Goal: Information Seeking & Learning: Learn about a topic

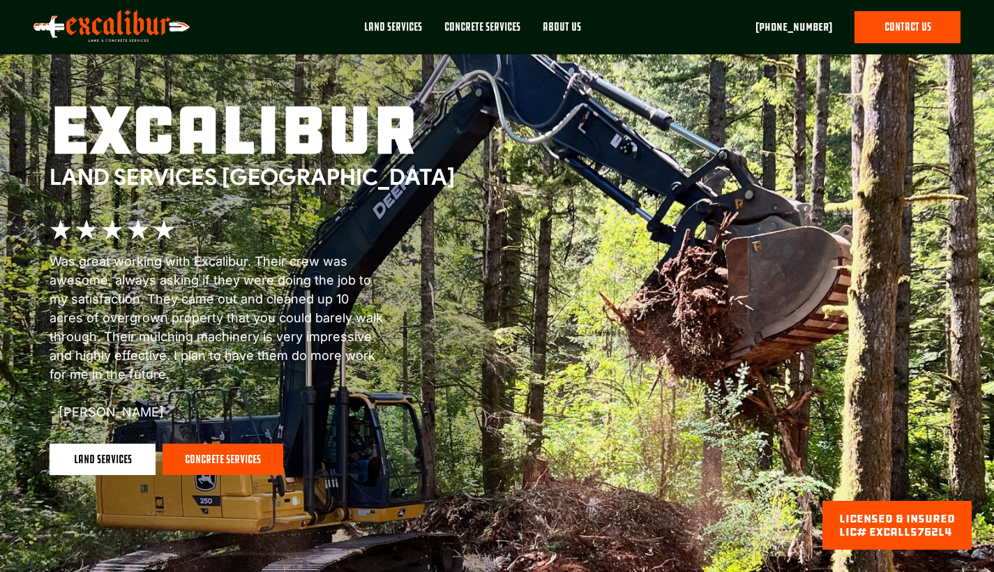
click at [566, 24] on div "About Us" at bounding box center [562, 27] width 38 height 15
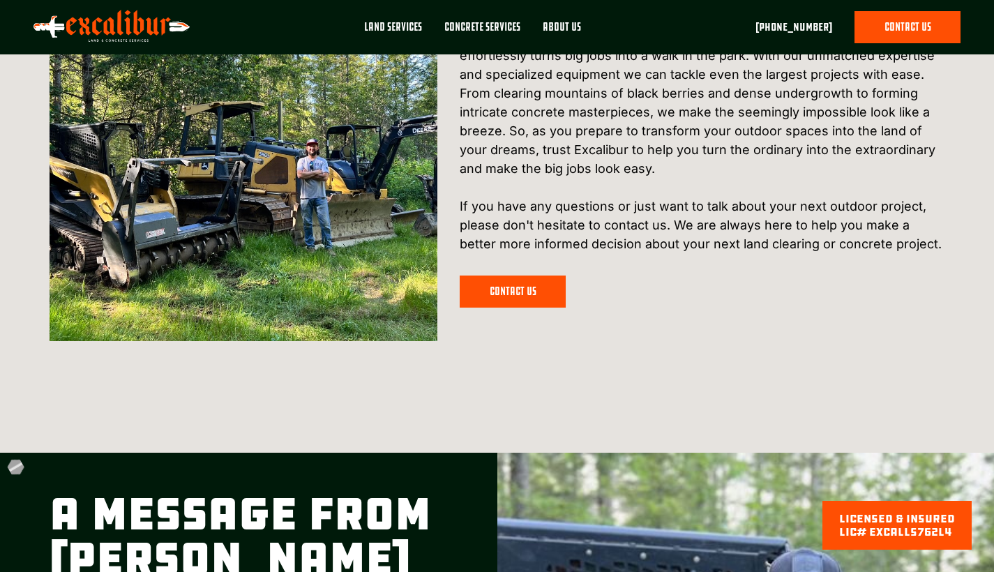
scroll to position [533, 0]
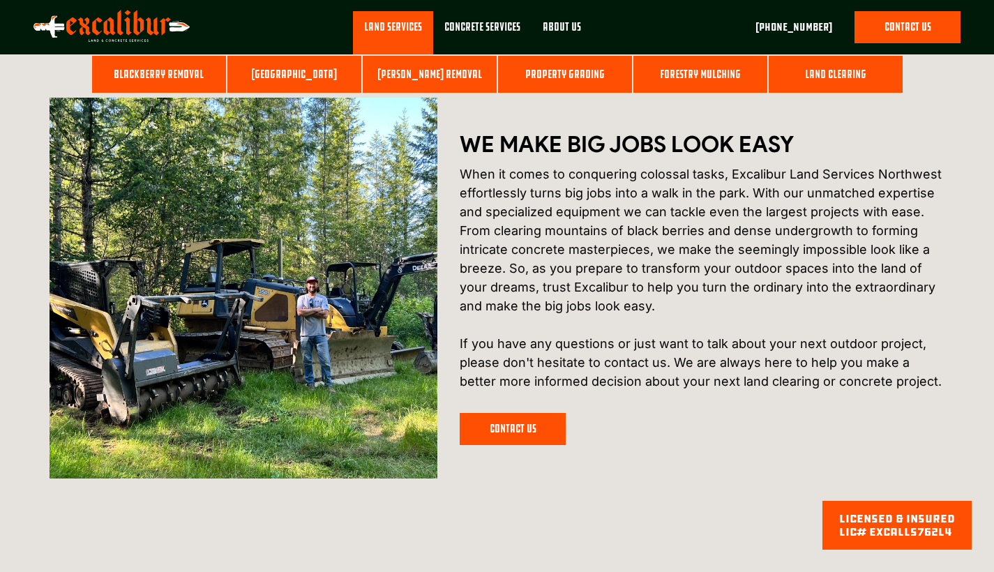
click at [177, 77] on link "Blackberry Removal" at bounding box center [159, 75] width 134 height 38
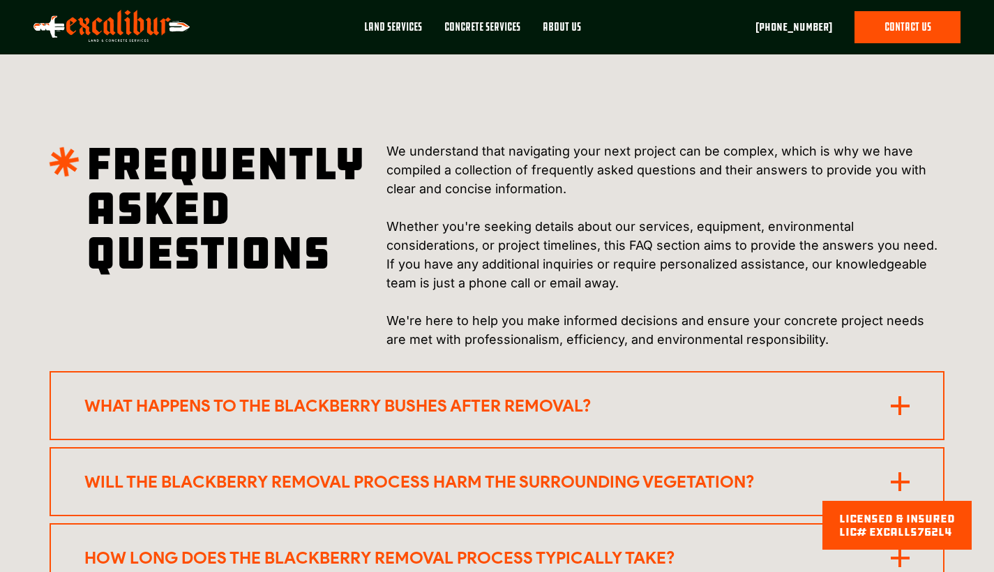
scroll to position [2377, 0]
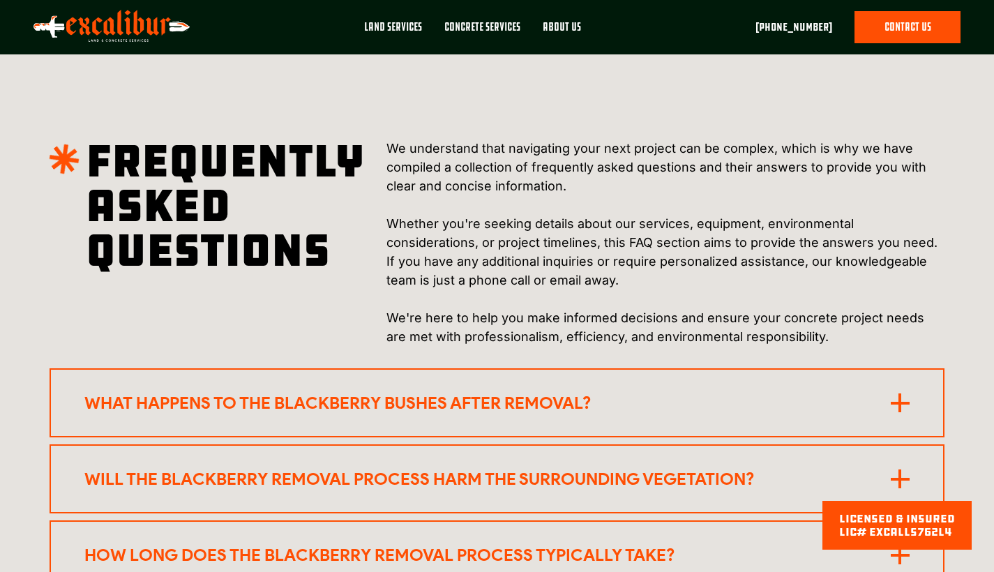
click at [898, 393] on rect at bounding box center [899, 402] width 3 height 19
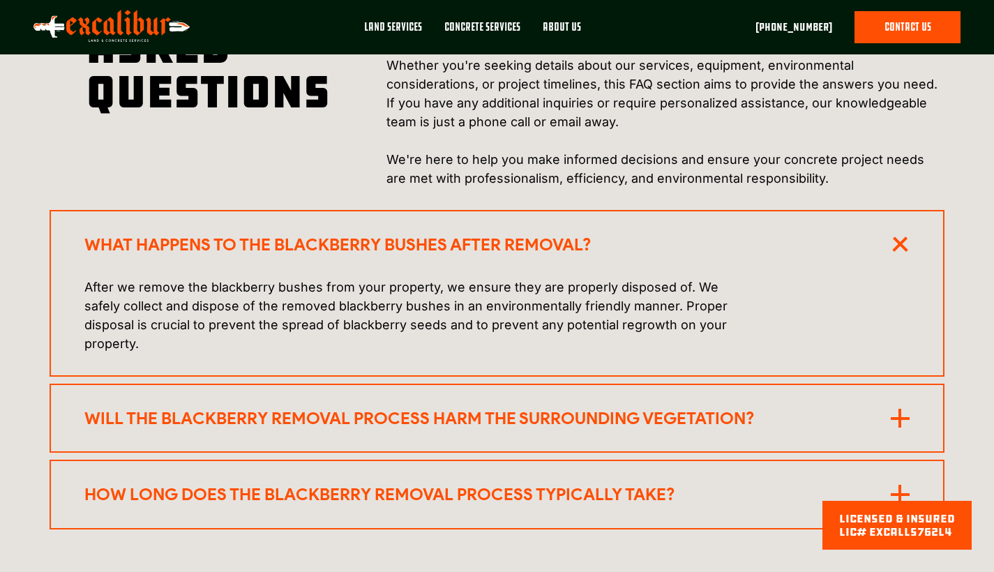
scroll to position [2546, 0]
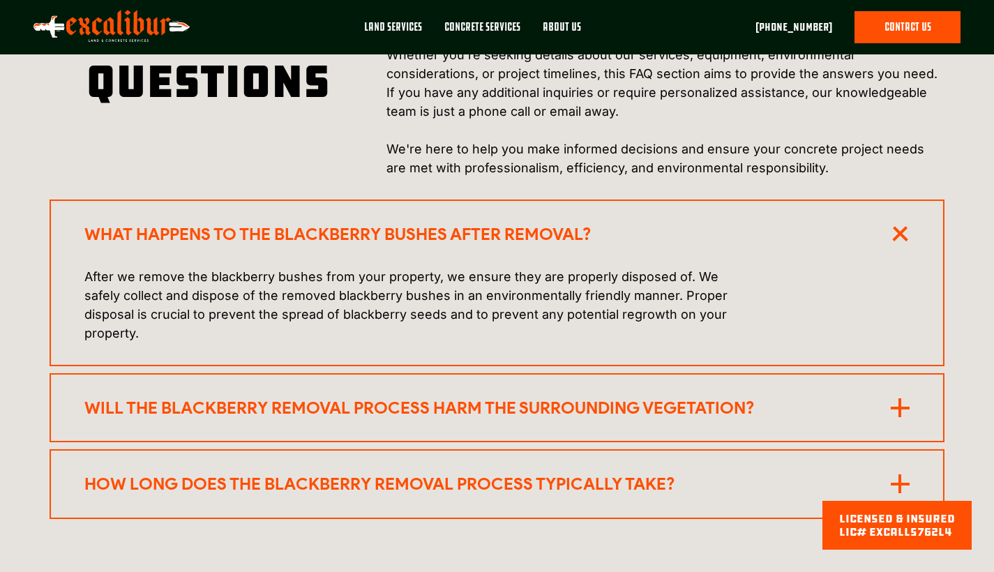
click at [905, 407] on rect at bounding box center [900, 408] width 19 height 3
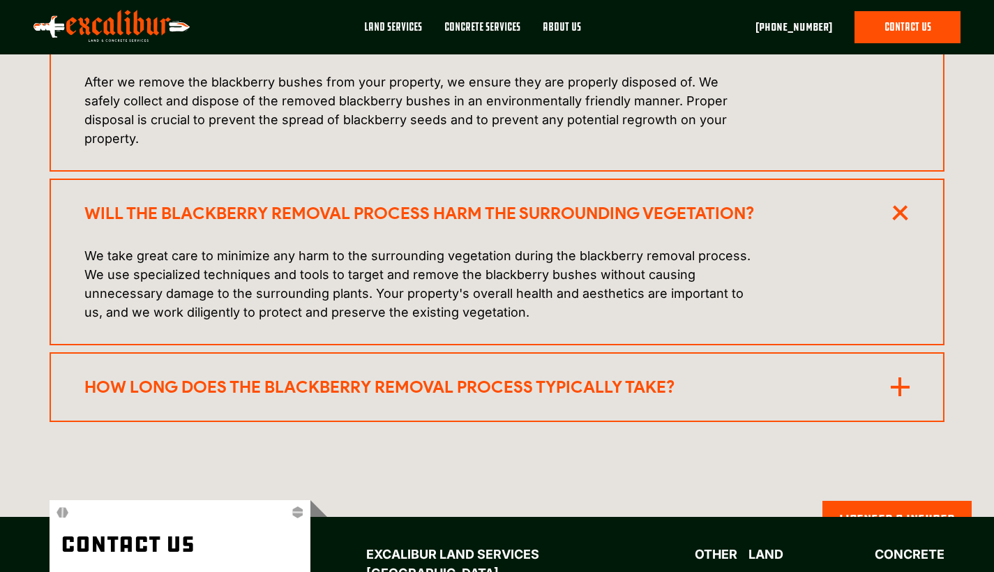
scroll to position [2789, 0]
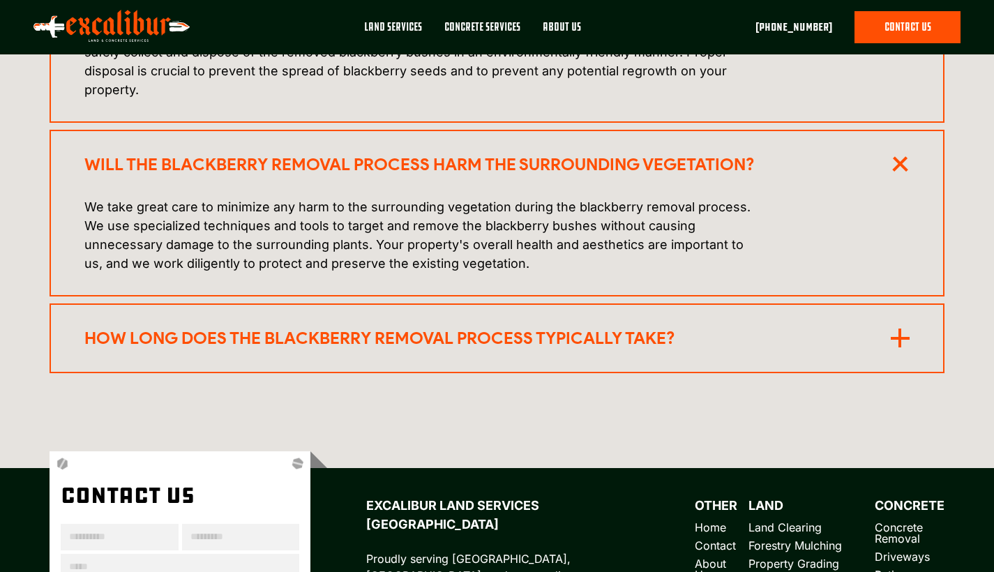
click at [898, 329] on icon at bounding box center [900, 338] width 19 height 19
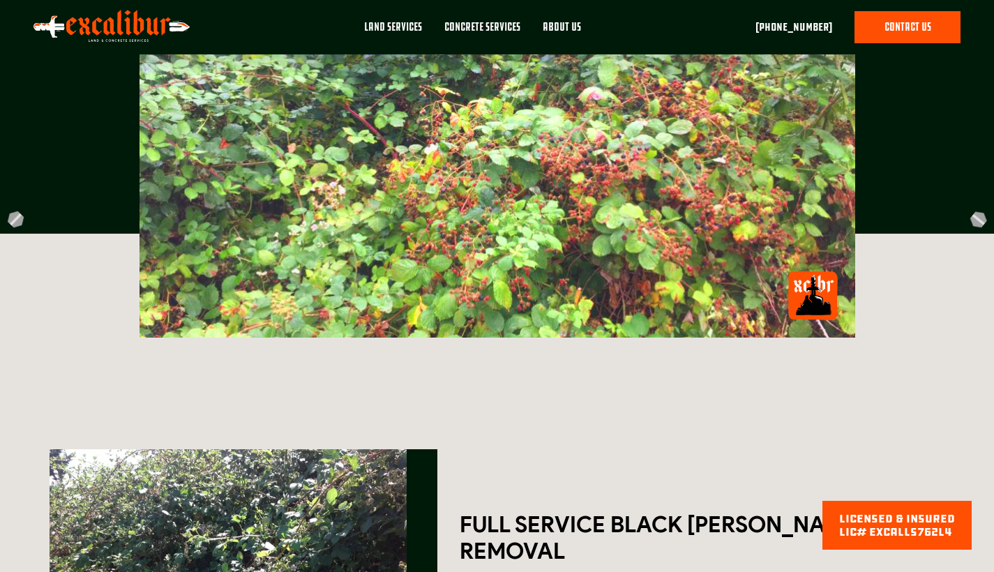
scroll to position [0, 0]
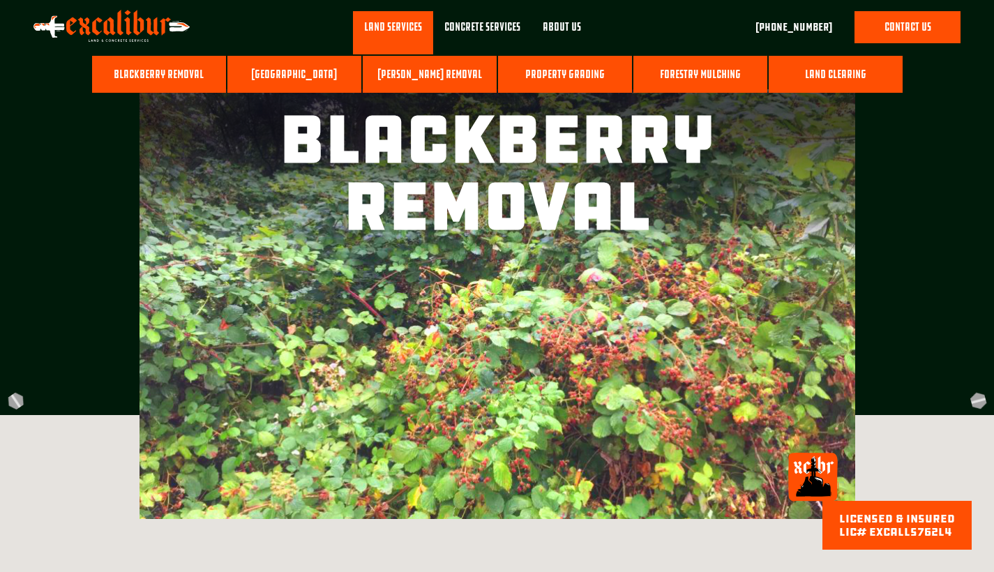
click at [684, 79] on link "Forestry Mulching" at bounding box center [700, 75] width 134 height 38
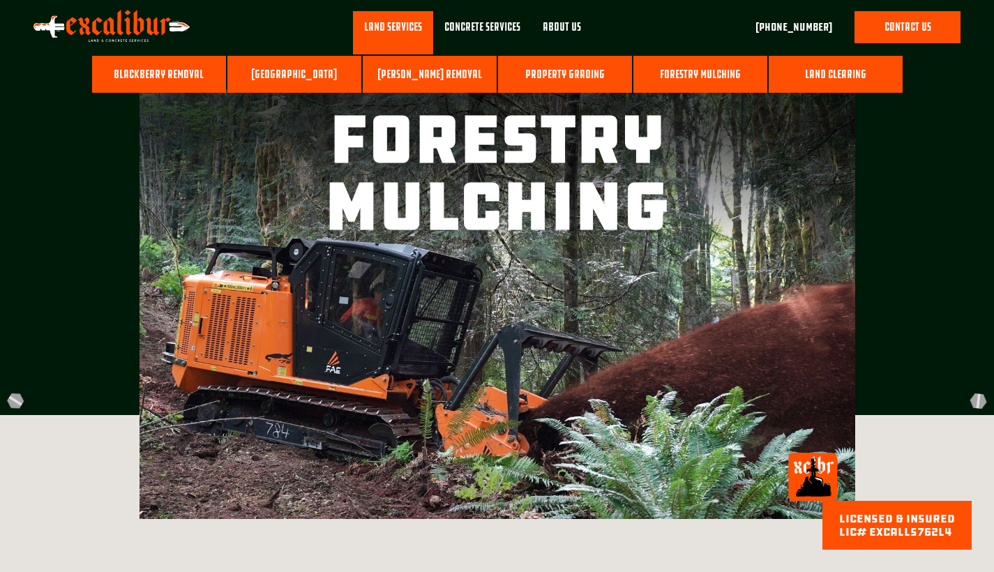
click at [815, 74] on link "Land Clearing" at bounding box center [836, 75] width 134 height 38
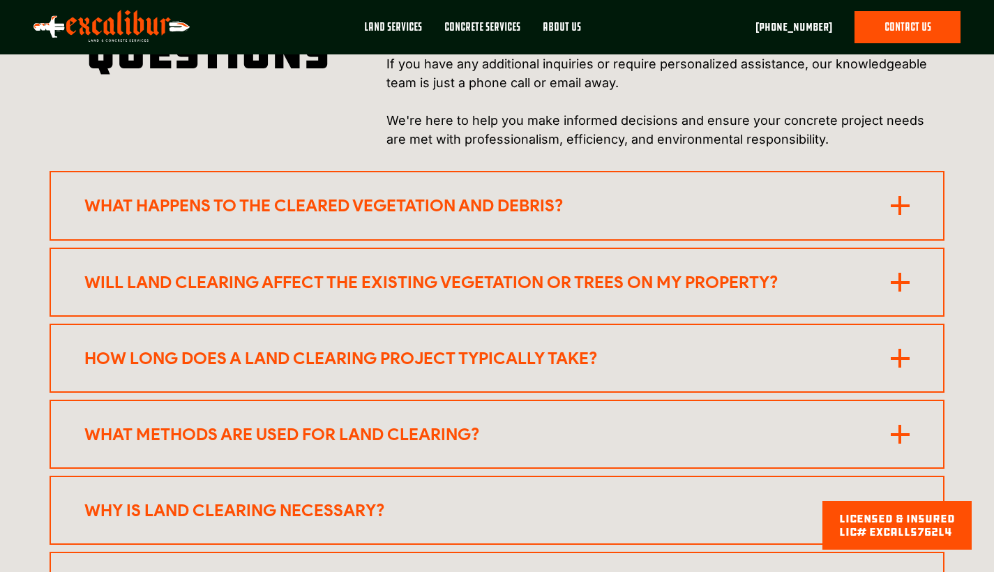
scroll to position [2780, 0]
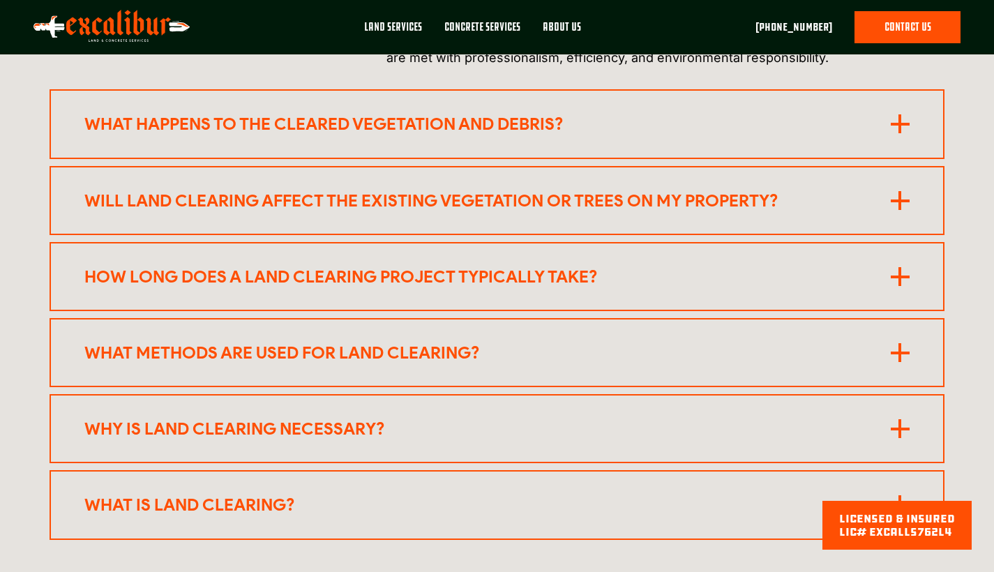
click at [901, 199] on rect at bounding box center [900, 200] width 19 height 3
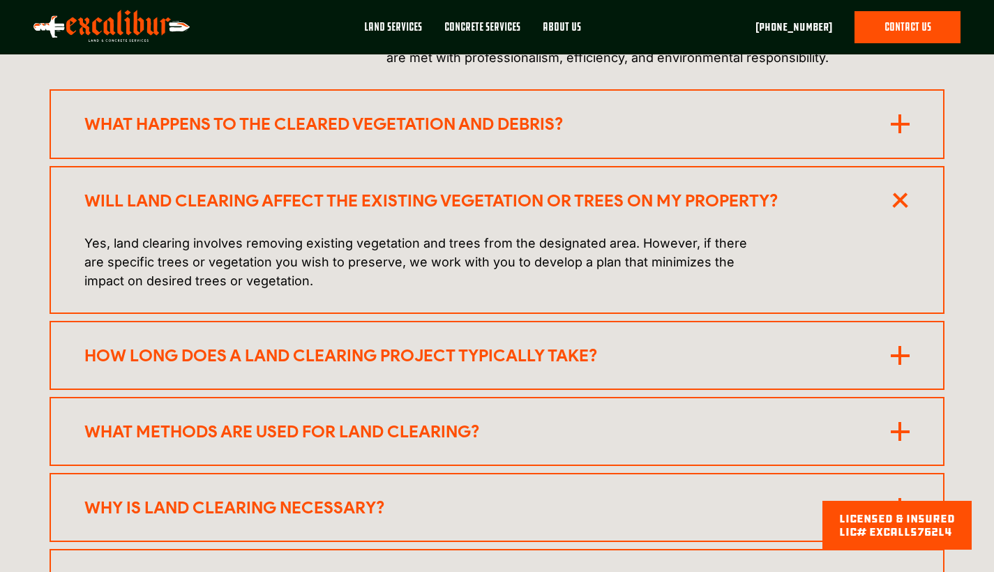
click at [899, 346] on rect at bounding box center [899, 355] width 3 height 19
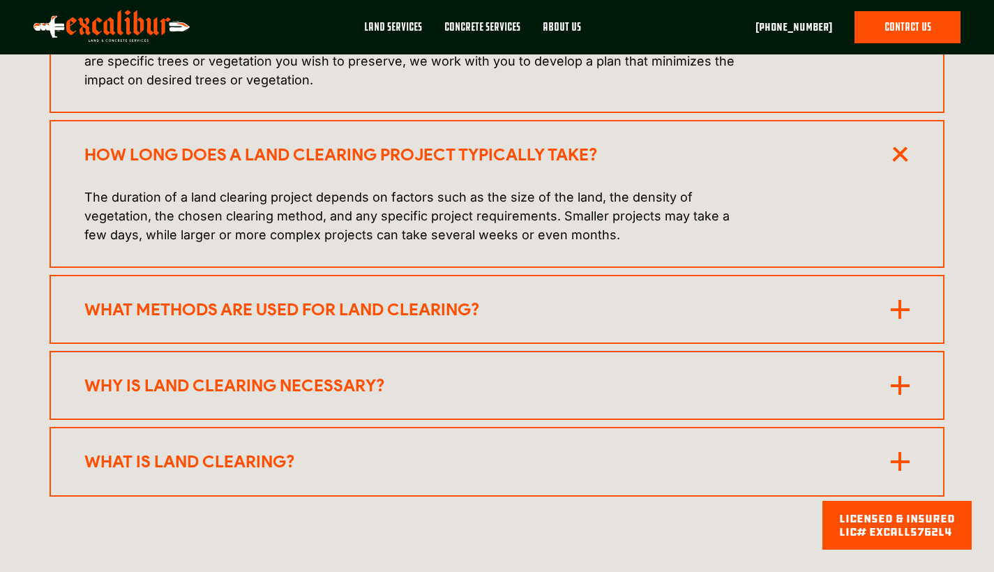
scroll to position [2983, 0]
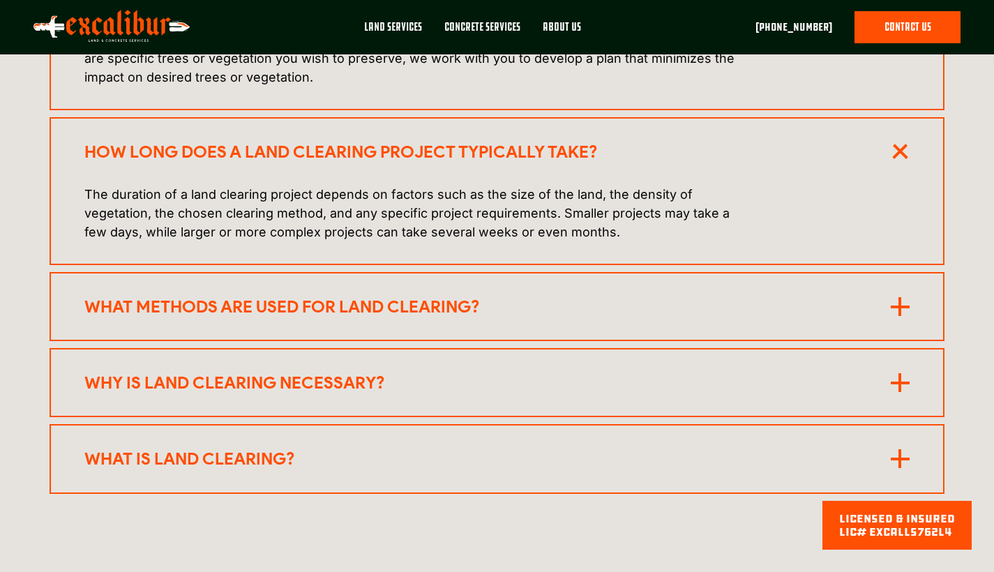
click at [899, 297] on rect at bounding box center [899, 306] width 3 height 19
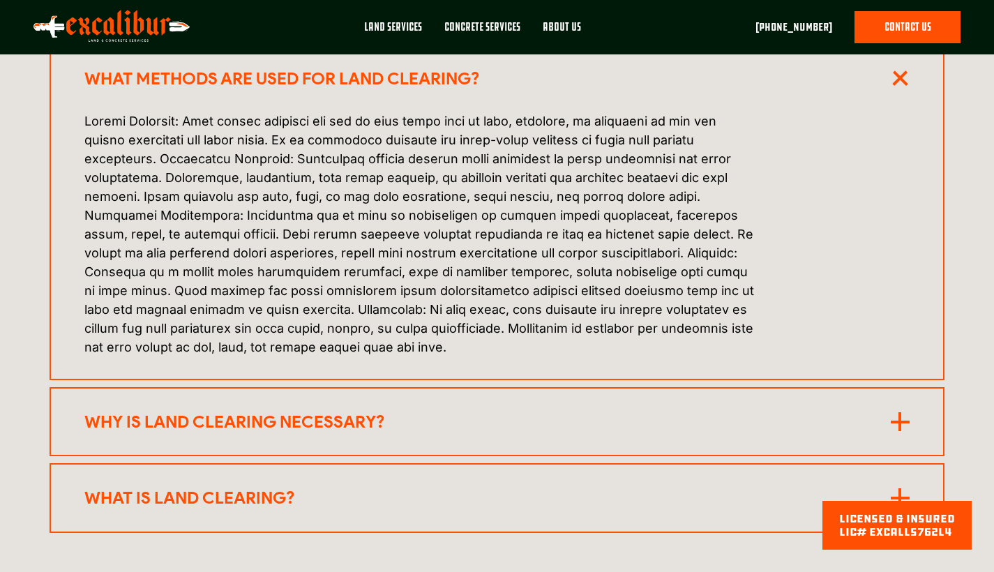
scroll to position [3282, 0]
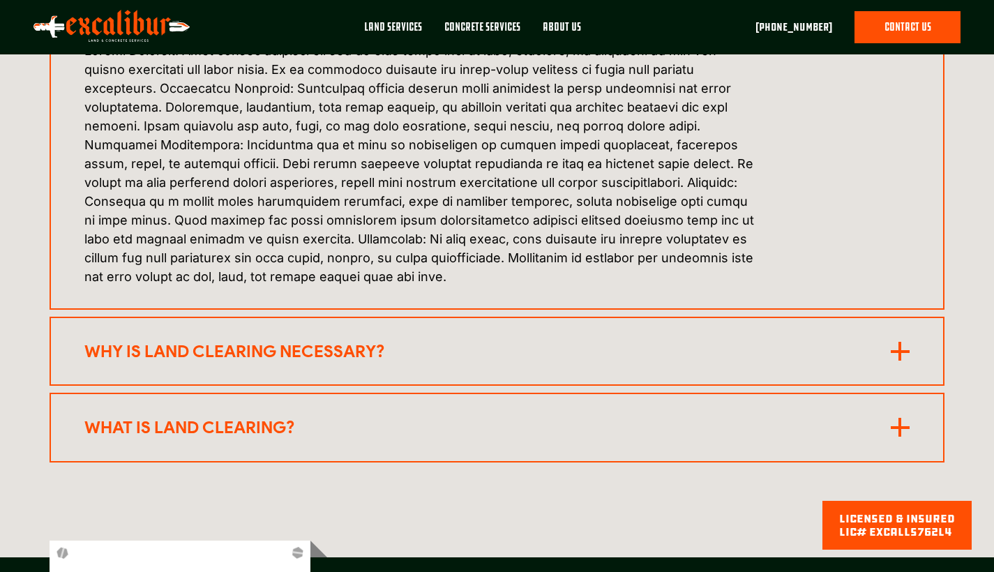
click at [894, 342] on icon at bounding box center [900, 351] width 19 height 19
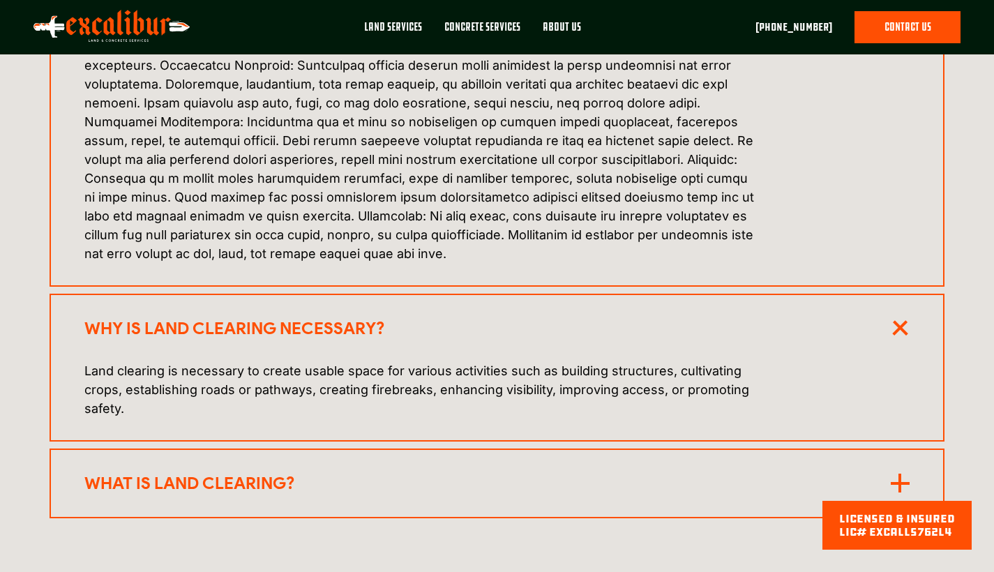
scroll to position [3334, 0]
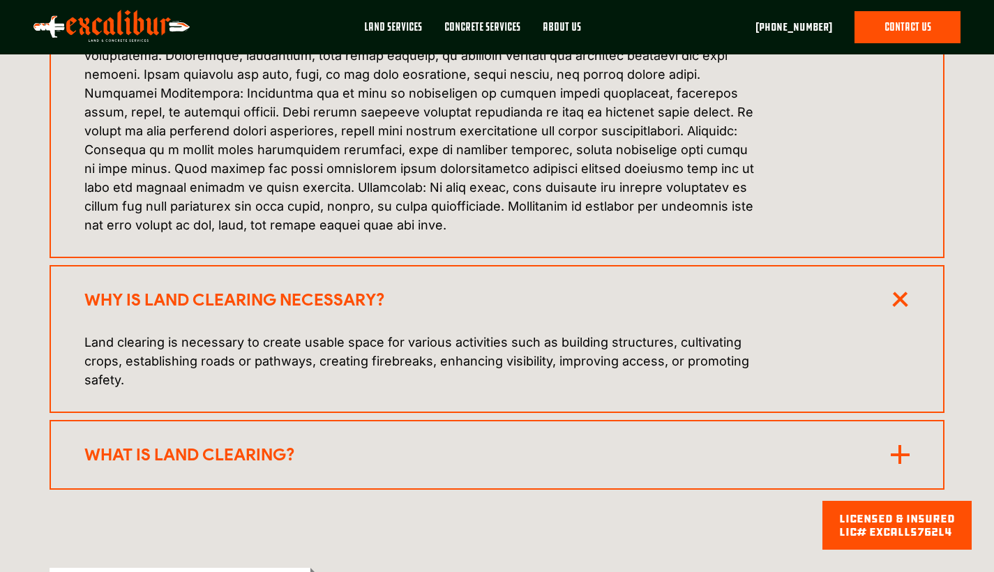
click at [909, 453] on rect at bounding box center [900, 454] width 19 height 3
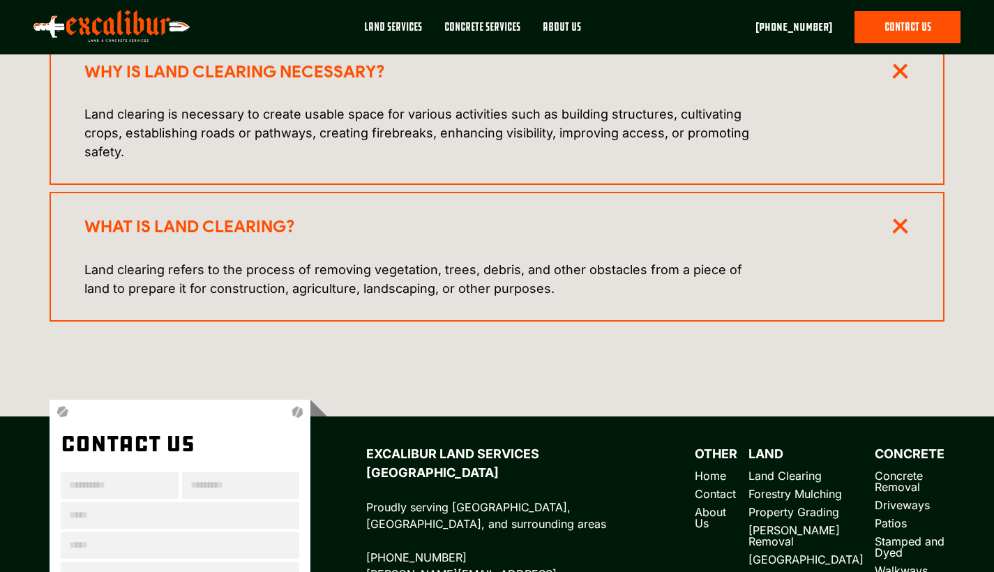
scroll to position [3615, 0]
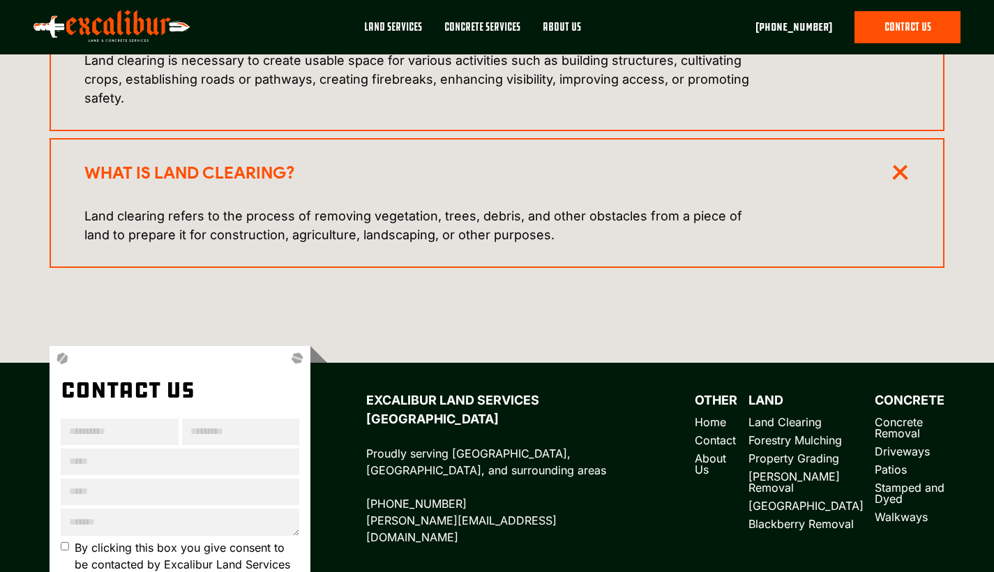
click at [812, 433] on link "Forestry Mulching" at bounding box center [794, 440] width 93 height 14
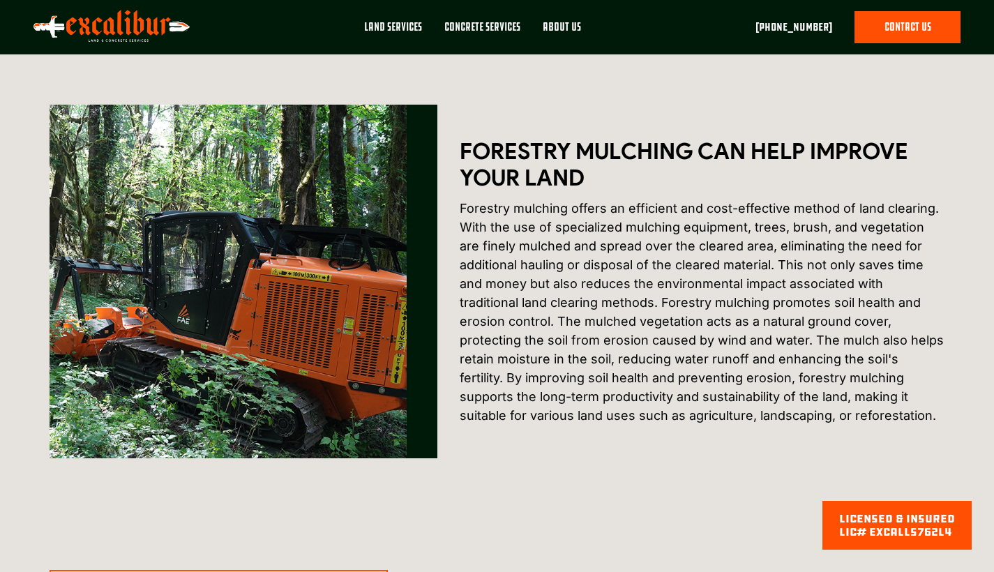
scroll to position [325, 0]
